Goal: Task Accomplishment & Management: Complete application form

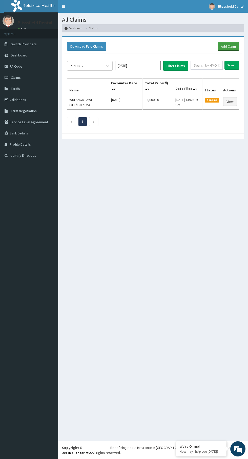
click at [226, 49] on link "Add Claim" at bounding box center [228, 46] width 21 height 9
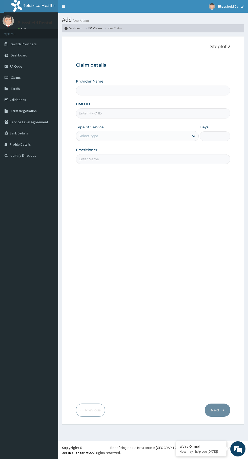
type input "Blissful Dental Clinic"
click at [98, 114] on input "HMO ID" at bounding box center [153, 113] width 154 height 10
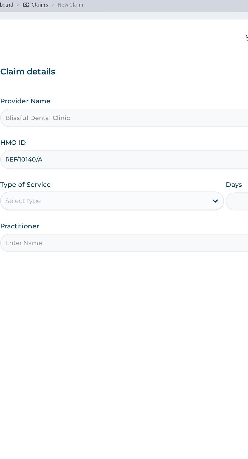
type input "REF/10140/A"
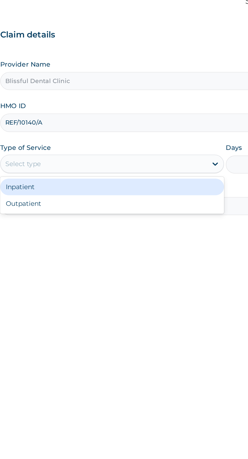
click at [158, 157] on div "Outpatient" at bounding box center [137, 157] width 123 height 9
type input "1"
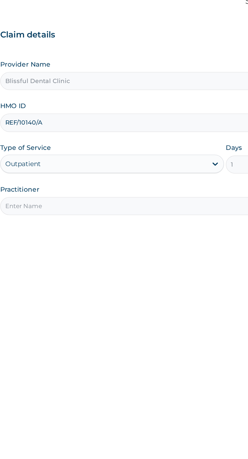
click at [166, 158] on input "Practitioner" at bounding box center [153, 159] width 154 height 10
type input "[PERSON_NAME]"
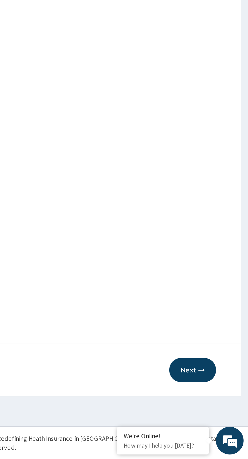
click at [220, 414] on button "Next" at bounding box center [218, 409] width 26 height 13
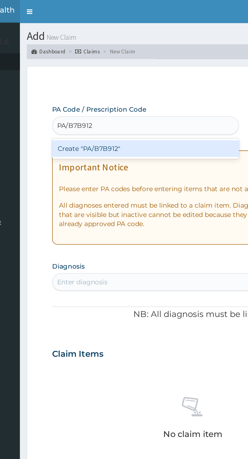
click at [137, 81] on div "Create "PA/B7B912"" at bounding box center [127, 81] width 102 height 9
type input "PA/B7B912"
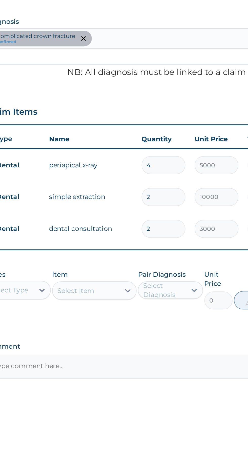
click at [177, 226] on input "4" at bounding box center [173, 225] width 24 height 10
type input "0.00"
type input "2"
type input "10000.00"
type input "2"
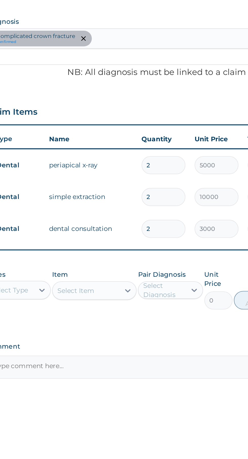
click at [178, 246] on input "2" at bounding box center [173, 242] width 24 height 10
type input "0.00"
type input "1"
type input "10000.00"
type input "1"
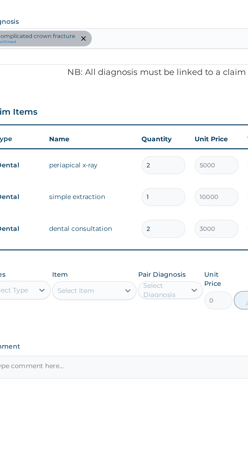
click at [180, 260] on input "2" at bounding box center [173, 260] width 24 height 10
type input "0.00"
type input "1"
type input "3000.00"
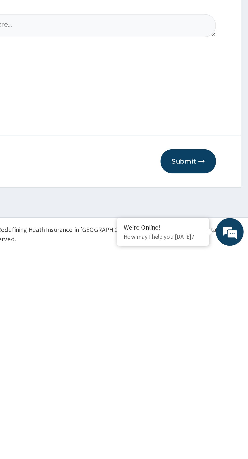
click at [217, 412] on button "Submit" at bounding box center [215, 409] width 30 height 13
